Goal: Complete application form: Complete application form

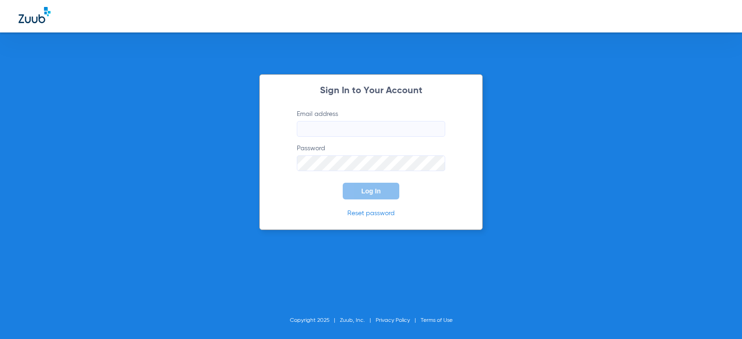
type input "[EMAIL_ADDRESS][DOMAIN_NAME]"
click at [364, 189] on span "Log In" at bounding box center [370, 190] width 19 height 7
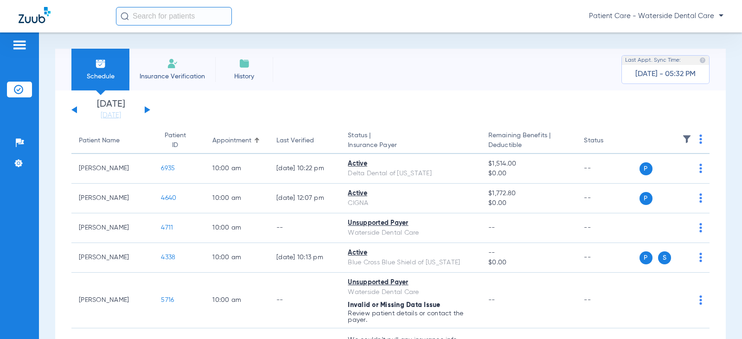
click at [173, 65] on img at bounding box center [172, 63] width 11 height 11
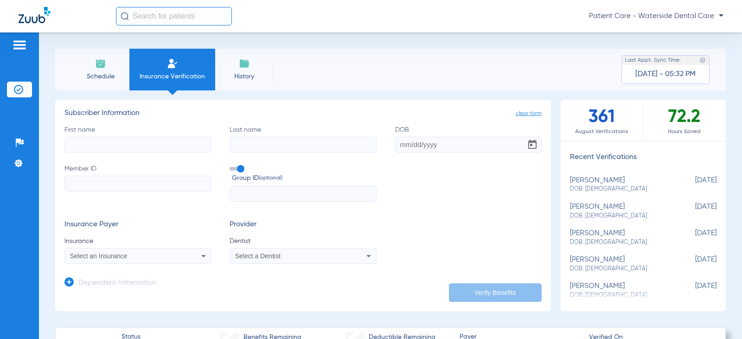
click at [131, 136] on label "First name" at bounding box center [137, 138] width 147 height 27
click at [131, 137] on input "First name" at bounding box center [137, 145] width 147 height 16
type input "[PERSON_NAME]"
click at [304, 156] on div "First name [PERSON_NAME] Last name DOB Member ID Group ID (optional)" at bounding box center [302, 163] width 477 height 77
click at [314, 147] on input "Last name" at bounding box center [303, 145] width 147 height 16
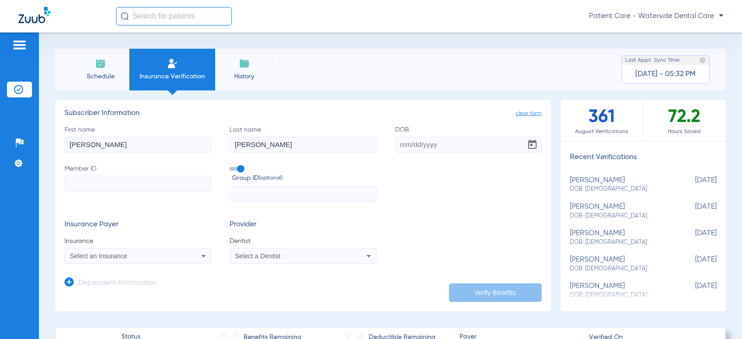
type input "[PERSON_NAME]"
click at [405, 146] on input "DOB" at bounding box center [468, 145] width 147 height 16
type input "[DATE]"
click at [123, 186] on input "Member ID" at bounding box center [137, 184] width 147 height 16
paste input "243534250"
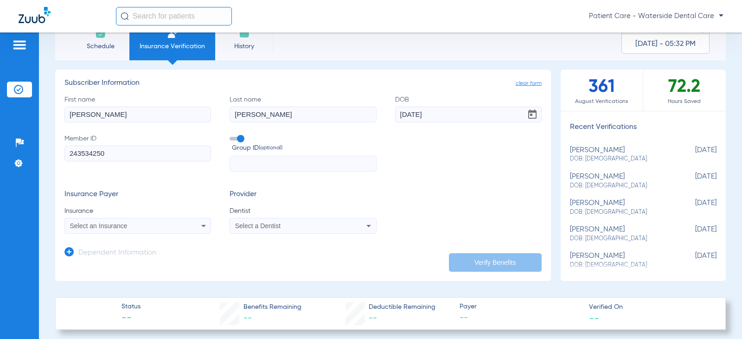
scroll to position [46, 0]
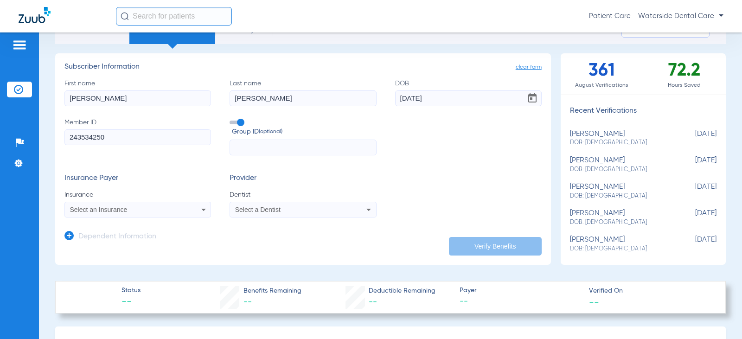
type input "243534250"
click at [143, 210] on div "Select an Insurance" at bounding box center [124, 209] width 109 height 6
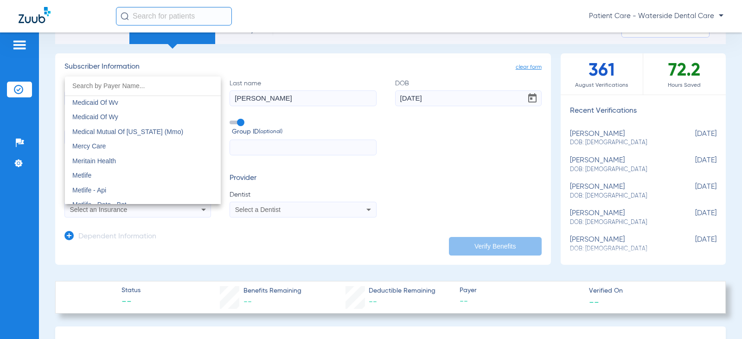
scroll to position [4545, 0]
click at [111, 168] on mat-option "Metlife" at bounding box center [143, 174] width 156 height 15
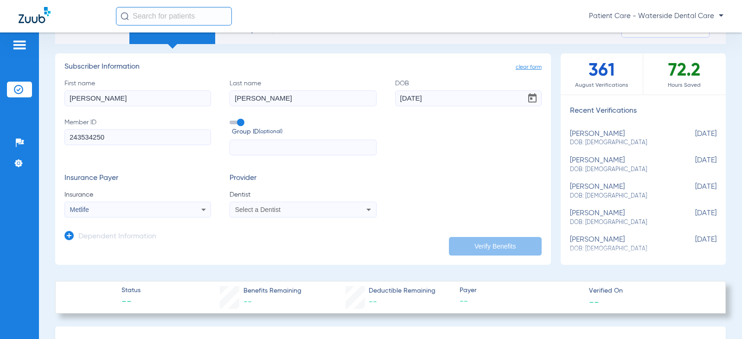
click at [273, 211] on span "Select a Dentist" at bounding box center [257, 209] width 45 height 7
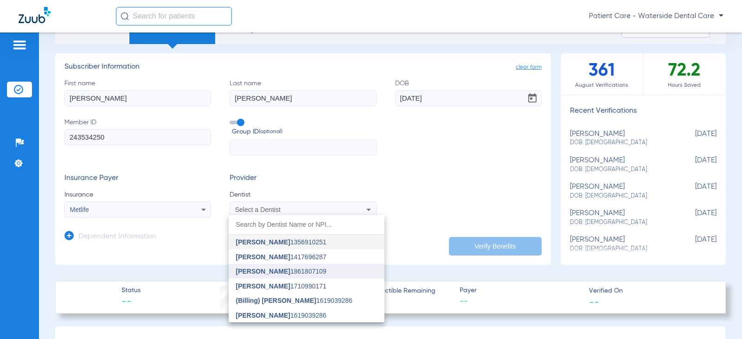
click at [262, 271] on span "[PERSON_NAME]" at bounding box center [263, 271] width 54 height 7
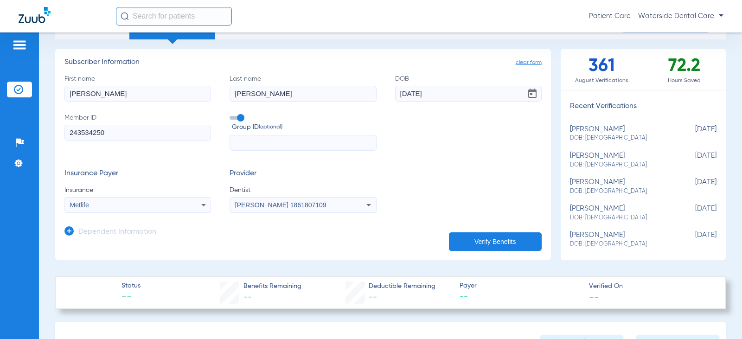
scroll to position [93, 0]
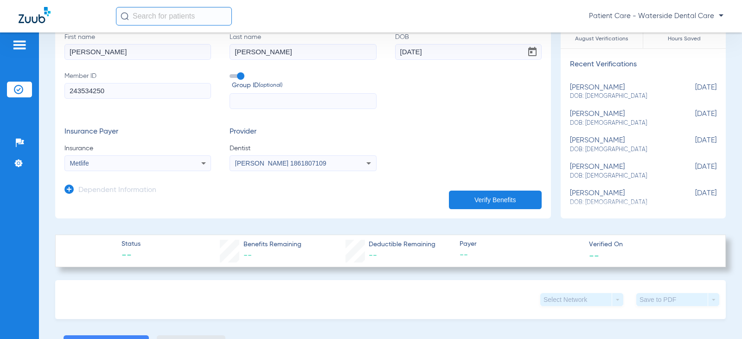
click at [69, 190] on icon at bounding box center [68, 189] width 9 height 9
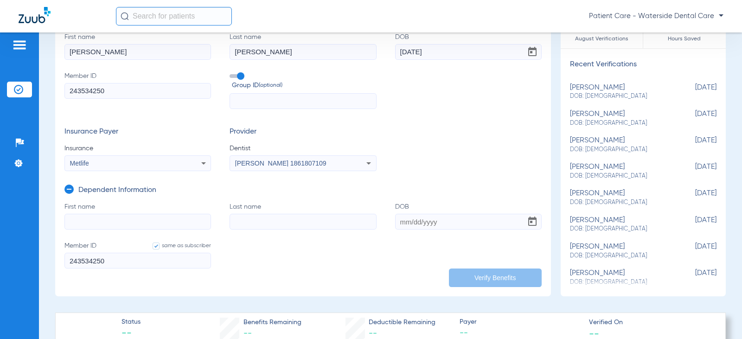
click at [91, 220] on input "First name" at bounding box center [137, 222] width 147 height 16
type input "[PERSON_NAME]"
click at [254, 221] on input "Last name" at bounding box center [303, 222] width 147 height 16
type input "[PERSON_NAME]"
click at [400, 223] on input "DOB" at bounding box center [468, 222] width 147 height 16
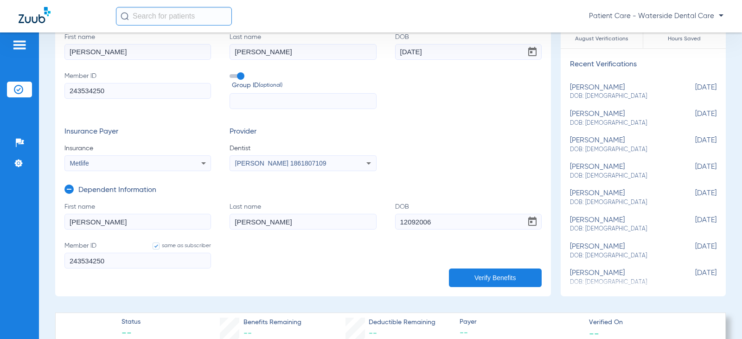
type input "[DATE]"
click at [432, 273] on form "First name [PERSON_NAME] Last name [PERSON_NAME] [DEMOGRAPHIC_DATA] Member ID s…" at bounding box center [302, 241] width 477 height 78
click at [468, 273] on button "Verify Benefits" at bounding box center [495, 278] width 93 height 19
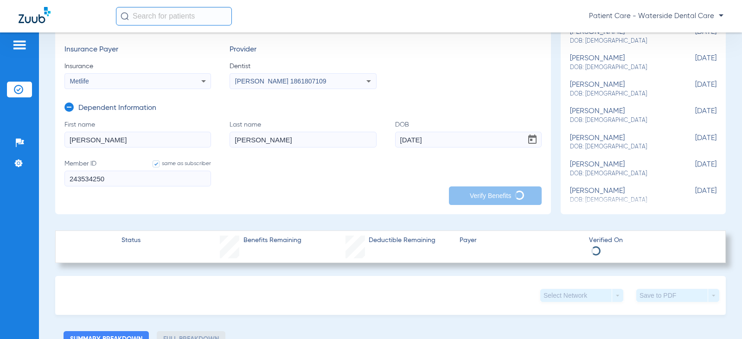
scroll to position [186, 0]
